Goal: Transaction & Acquisition: Purchase product/service

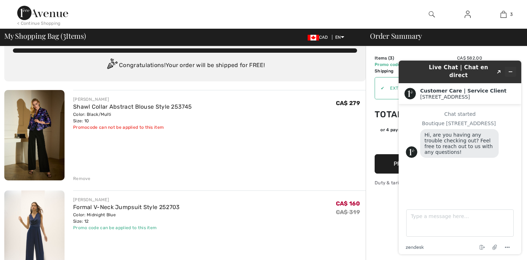
click at [511, 67] on button "Minimize widget" at bounding box center [510, 72] width 11 height 10
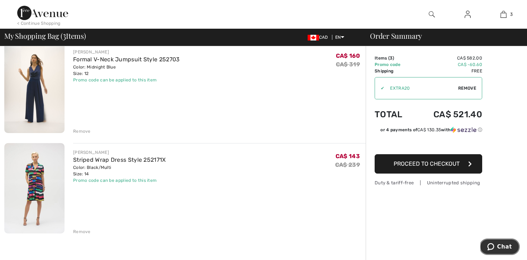
scroll to position [163, 0]
click at [82, 130] on div "Remove" at bounding box center [82, 131] width 18 height 6
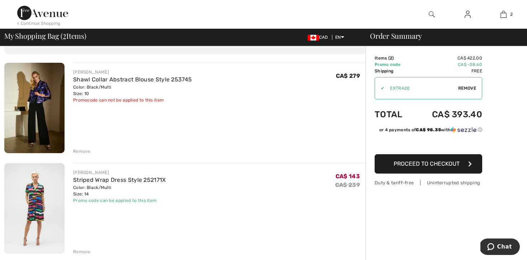
scroll to position [46, 0]
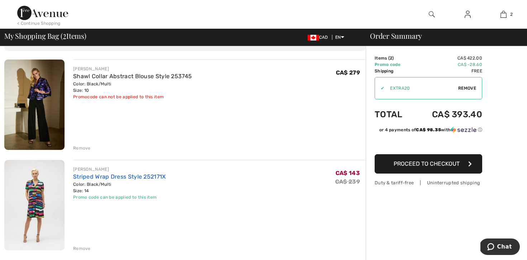
click at [131, 178] on link "Striped Wrap Dress Style 252171X" at bounding box center [119, 176] width 93 height 7
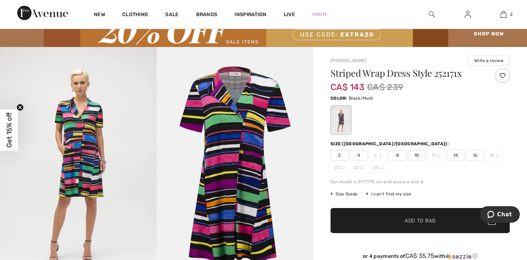
scroll to position [24, 0]
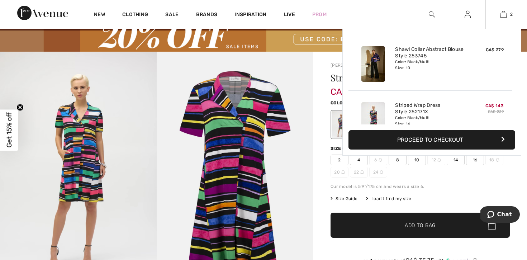
click at [430, 139] on button "Proceed to Checkout" at bounding box center [431, 139] width 167 height 19
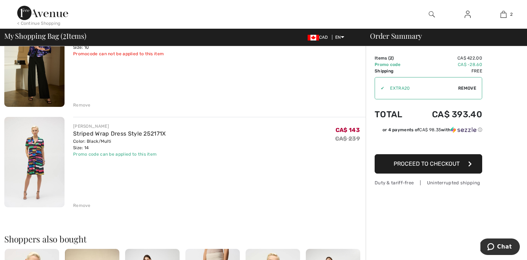
scroll to position [98, 0]
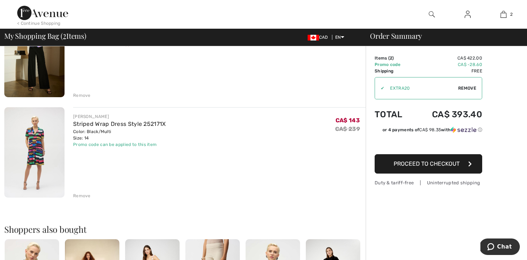
click at [80, 195] on div "Remove" at bounding box center [82, 195] width 18 height 6
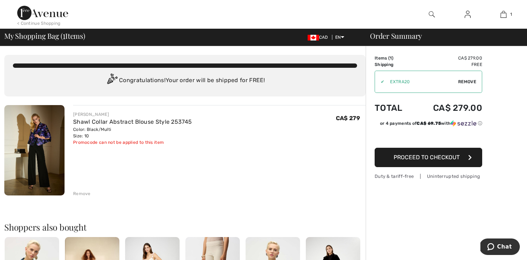
scroll to position [0, 0]
click at [412, 158] on span "Proceed to Checkout" at bounding box center [426, 157] width 66 height 7
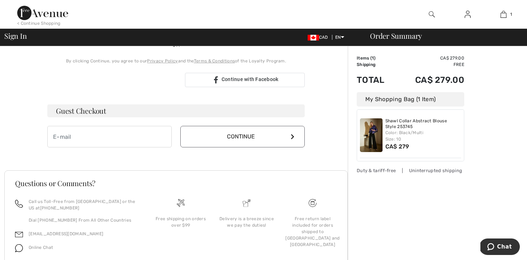
scroll to position [170, 0]
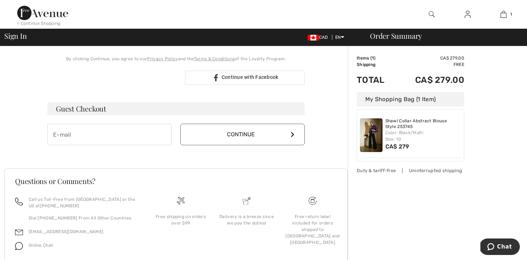
click at [151, 109] on h3 "Guest Checkout" at bounding box center [175, 108] width 257 height 13
type input "ronda@erenberg.ca"
click at [224, 137] on button "Continue" at bounding box center [242, 135] width 124 height 22
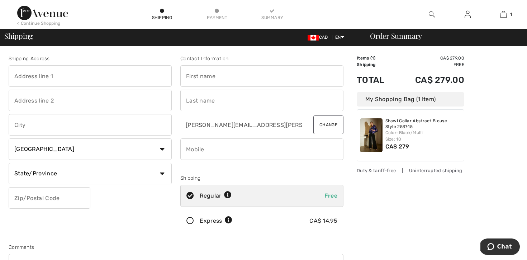
click at [164, 75] on input "text" at bounding box center [90, 76] width 163 height 22
type input "[STREET_ADDRESS]"
type input "Winnipeg"
select select "MB"
type input "R3P0E3"
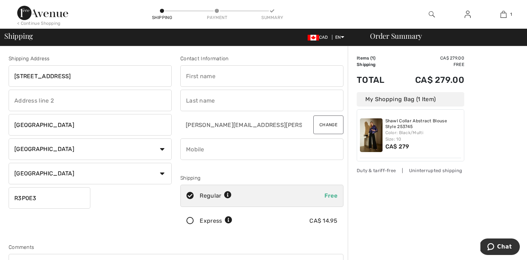
type input "[PERSON_NAME]"
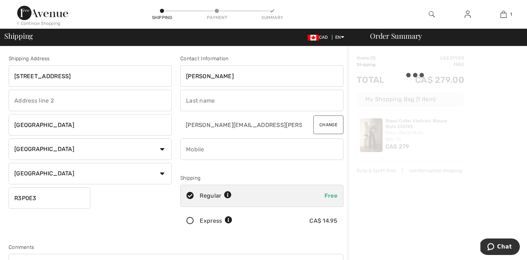
type input "[PERSON_NAME]"
type input "2049558940"
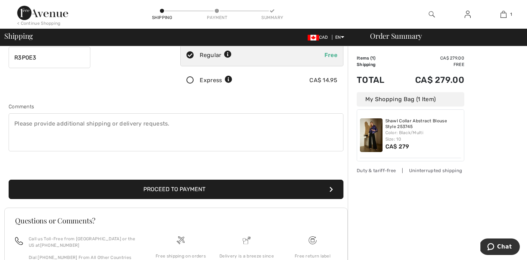
scroll to position [141, 0]
click at [140, 186] on button "Proceed to Payment" at bounding box center [176, 188] width 335 height 19
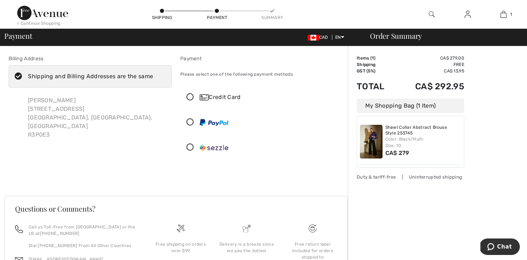
click at [188, 97] on icon at bounding box center [190, 98] width 19 height 8
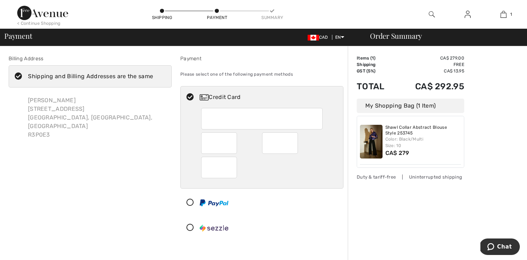
click at [257, 200] on div at bounding box center [259, 203] width 157 height 22
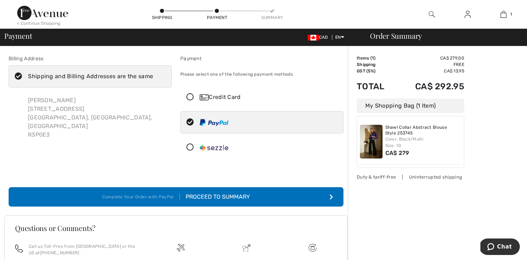
click at [190, 96] on icon at bounding box center [190, 98] width 19 height 8
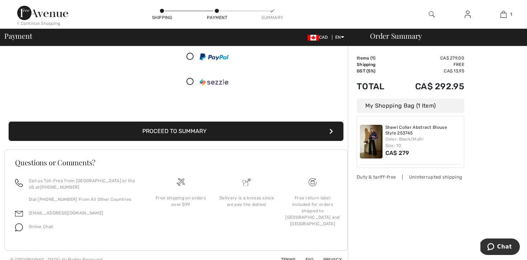
scroll to position [147, 0]
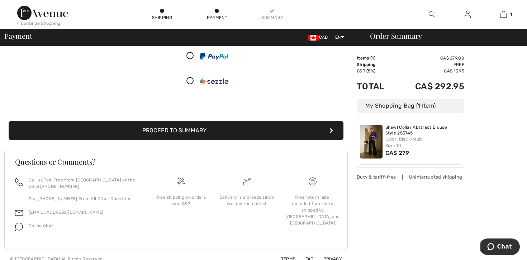
click at [213, 131] on button "Proceed to Summary" at bounding box center [176, 130] width 335 height 19
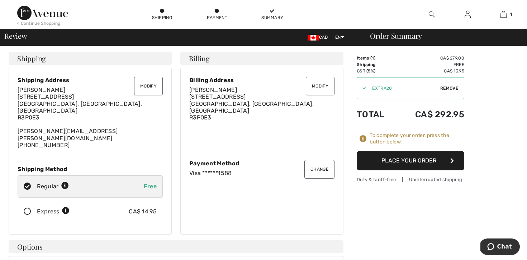
scroll to position [3, 0]
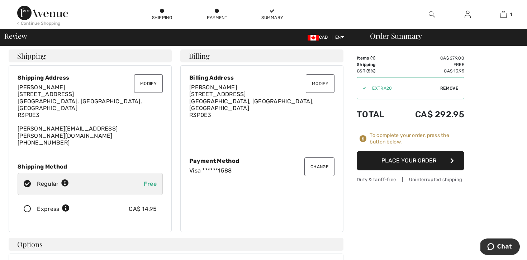
click at [408, 160] on button "Place Your Order" at bounding box center [411, 160] width 108 height 19
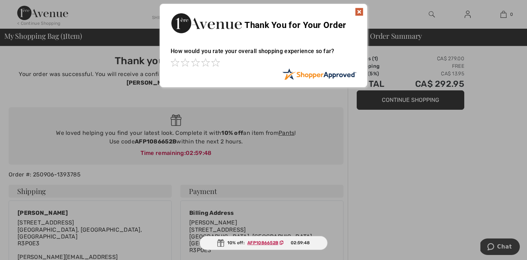
click at [358, 13] on img at bounding box center [359, 12] width 9 height 9
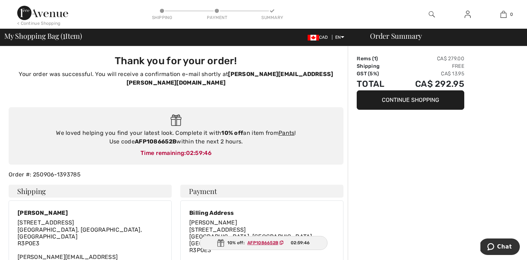
click at [429, 11] on img at bounding box center [432, 14] width 6 height 9
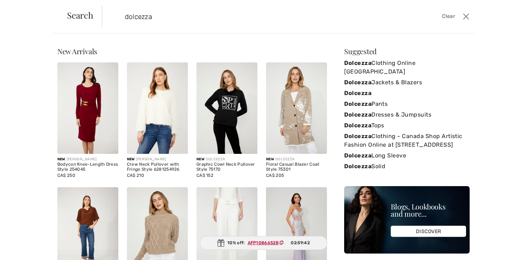
type input "dolcezza"
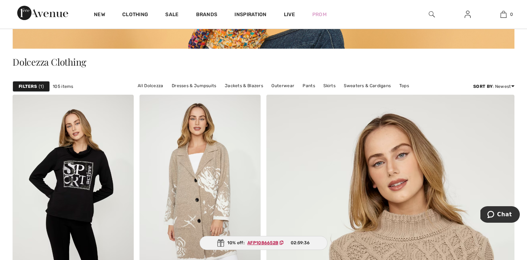
scroll to position [194, 0]
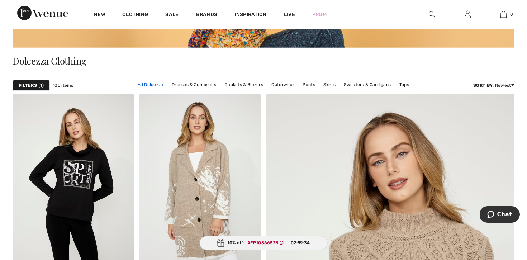
click at [148, 86] on link "All Dolcezza" at bounding box center [150, 84] width 33 height 9
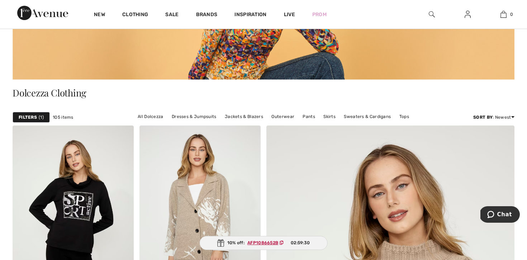
scroll to position [164, 0]
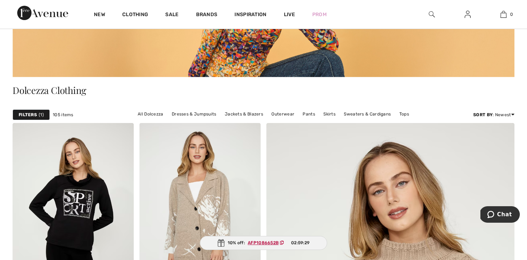
click at [33, 114] on strong "Filters" at bounding box center [28, 114] width 18 height 6
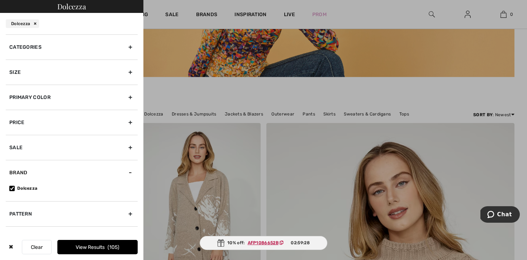
click at [41, 71] on div "Size" at bounding box center [72, 71] width 132 height 25
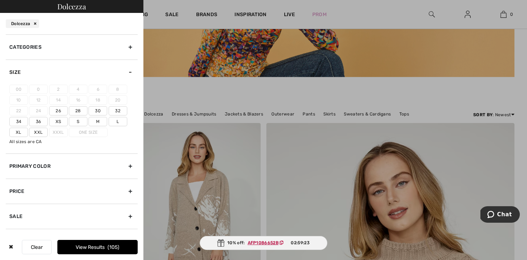
click at [119, 110] on label "32" at bounding box center [118, 110] width 19 height 9
click at [0, 0] on input"] "32" at bounding box center [0, 0] width 0 height 0
click at [119, 120] on label "L" at bounding box center [118, 121] width 19 height 9
click at [0, 0] on input"] "L" at bounding box center [0, 0] width 0 height 0
click at [17, 133] on label "Xl" at bounding box center [18, 132] width 19 height 9
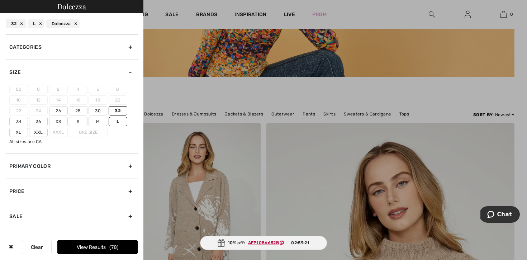
click at [0, 0] on input"] "Xl" at bounding box center [0, 0] width 0 height 0
click at [93, 249] on button "View Results 89" at bounding box center [97, 247] width 80 height 14
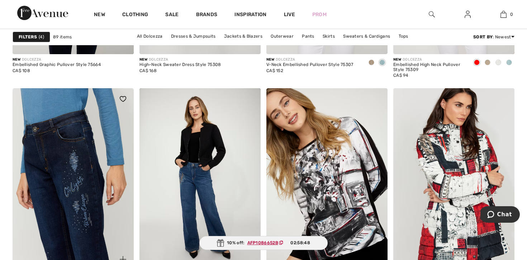
scroll to position [690, 0]
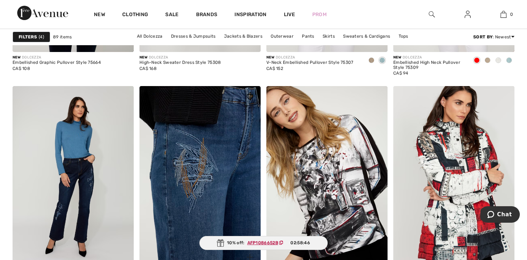
click at [189, 165] on img at bounding box center [199, 177] width 121 height 182
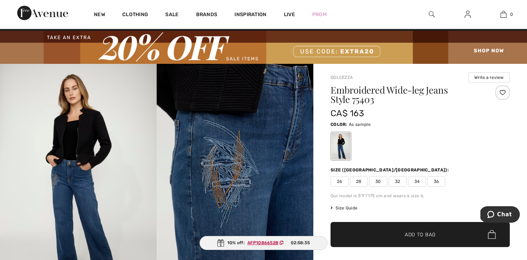
scroll to position [9, 0]
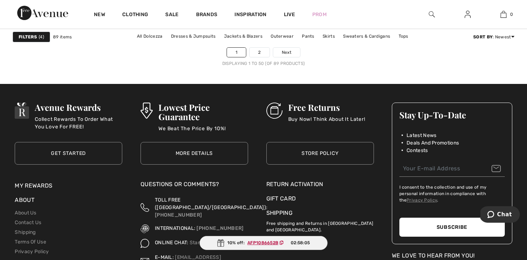
scroll to position [3386, 0]
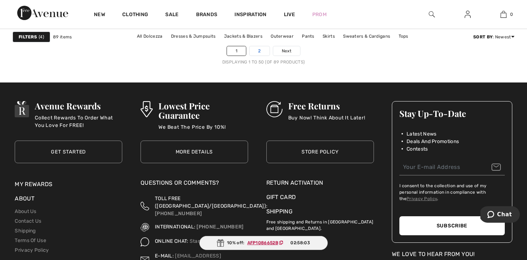
click at [258, 52] on link "2" at bounding box center [259, 50] width 20 height 9
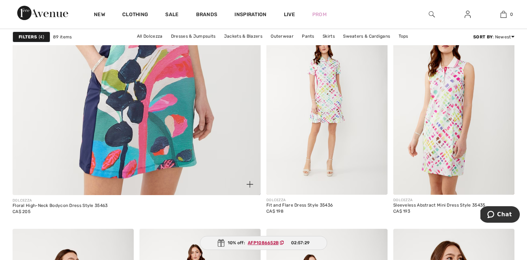
scroll to position [2028, 0]
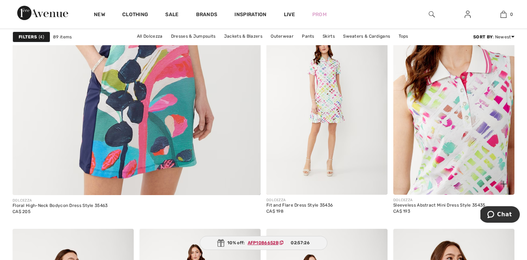
click at [419, 135] on img at bounding box center [453, 104] width 121 height 182
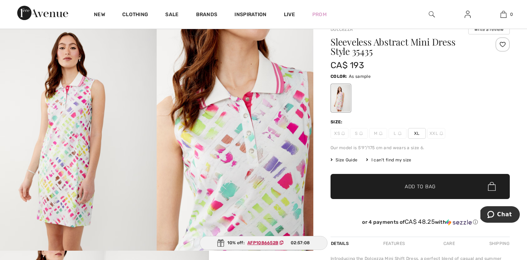
scroll to position [57, 0]
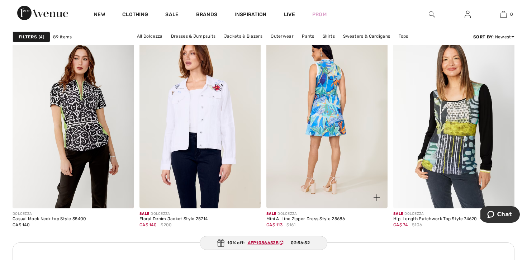
scroll to position [2445, 0]
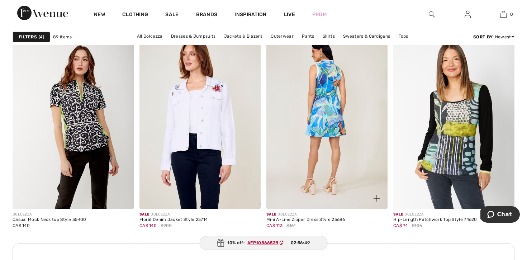
click at [334, 152] on img at bounding box center [326, 118] width 121 height 182
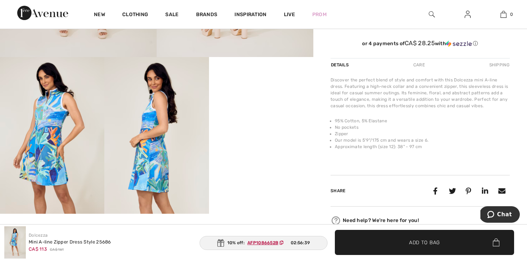
scroll to position [253, 0]
click at [52, 130] on img at bounding box center [52, 135] width 104 height 157
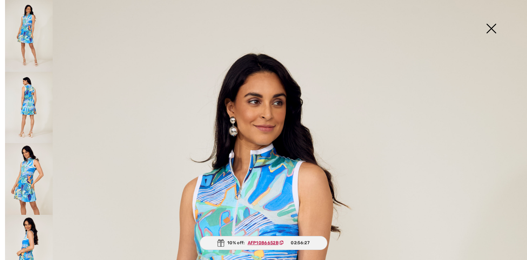
scroll to position [0, 0]
click at [490, 30] on img at bounding box center [491, 29] width 36 height 37
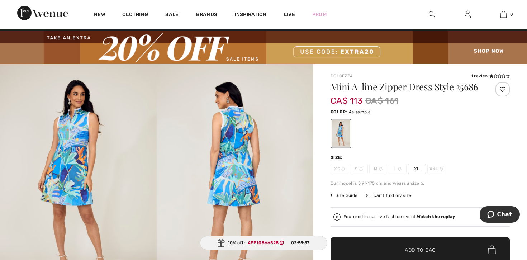
scroll to position [11, 0]
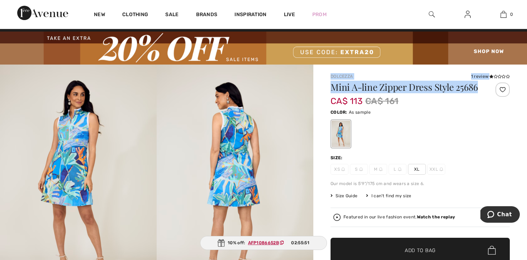
drag, startPoint x: 479, startPoint y: 89, endPoint x: 330, endPoint y: 77, distance: 149.2
copy div "Dolcezza 1 review 1 review Mini A-line Zipper Dress Style 25686"
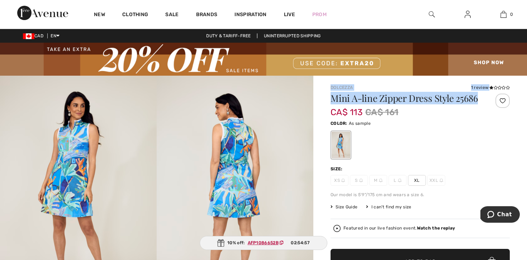
scroll to position [0, 0]
